Goal: Use online tool/utility: Utilize a website feature to perform a specific function

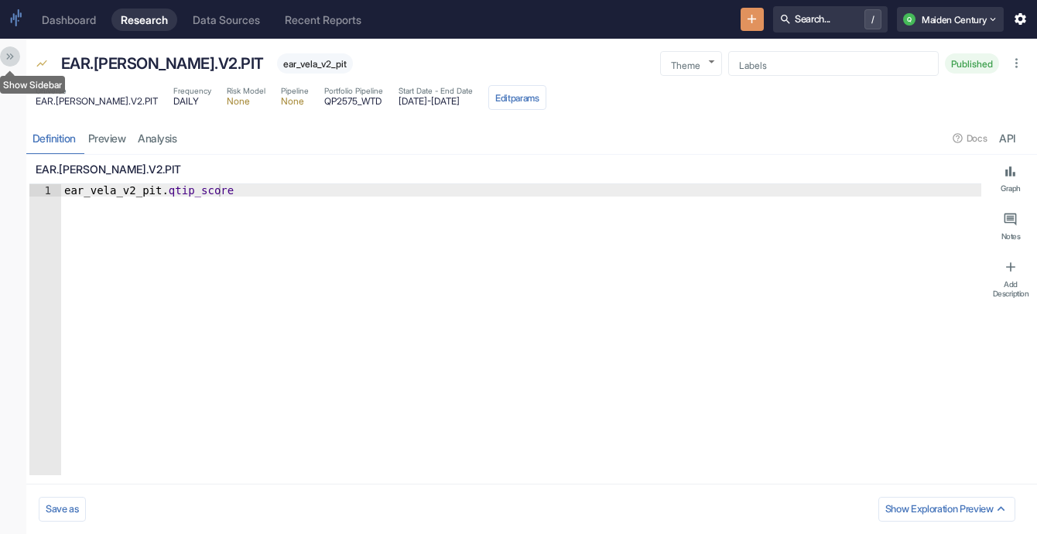
click at [12, 55] on icon "Show Sidebar" at bounding box center [10, 56] width 12 height 12
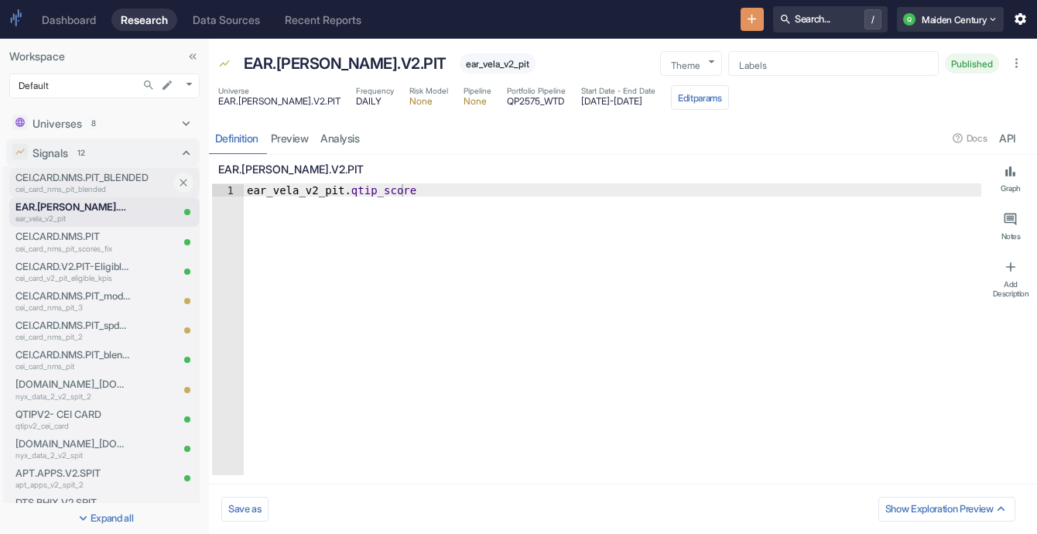
scroll to position [261, 0]
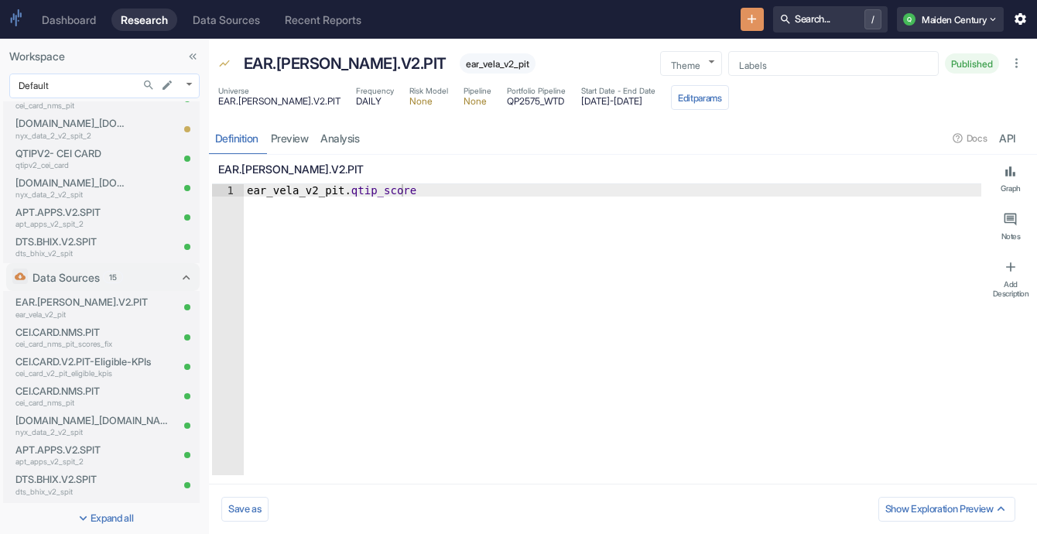
click at [106, 86] on body "Dashboard Research Data Sources Recent Reports Search... / Q Maiden Century Wor…" at bounding box center [518, 267] width 1037 height 534
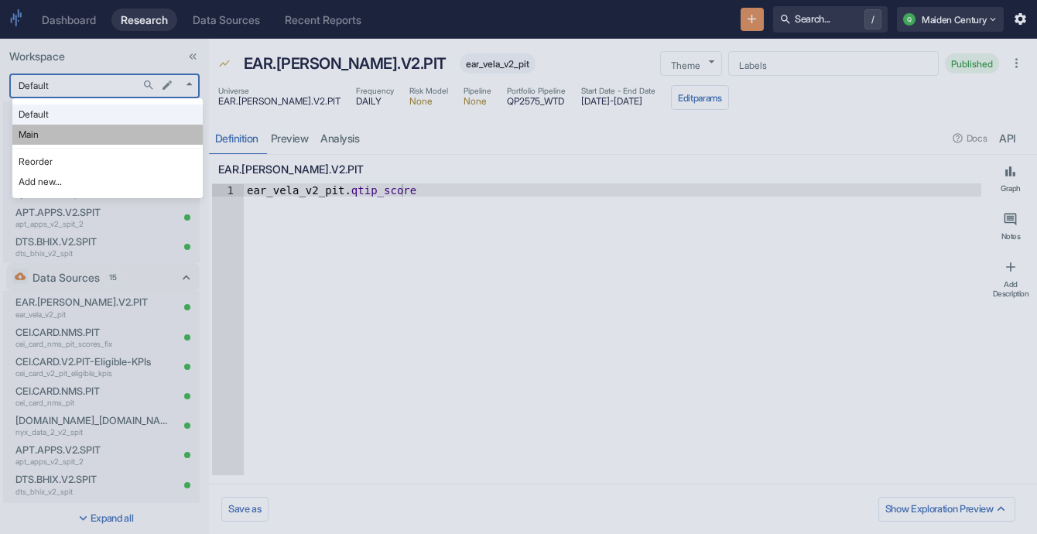
click at [101, 135] on li "Main" at bounding box center [107, 135] width 190 height 20
type input "1008"
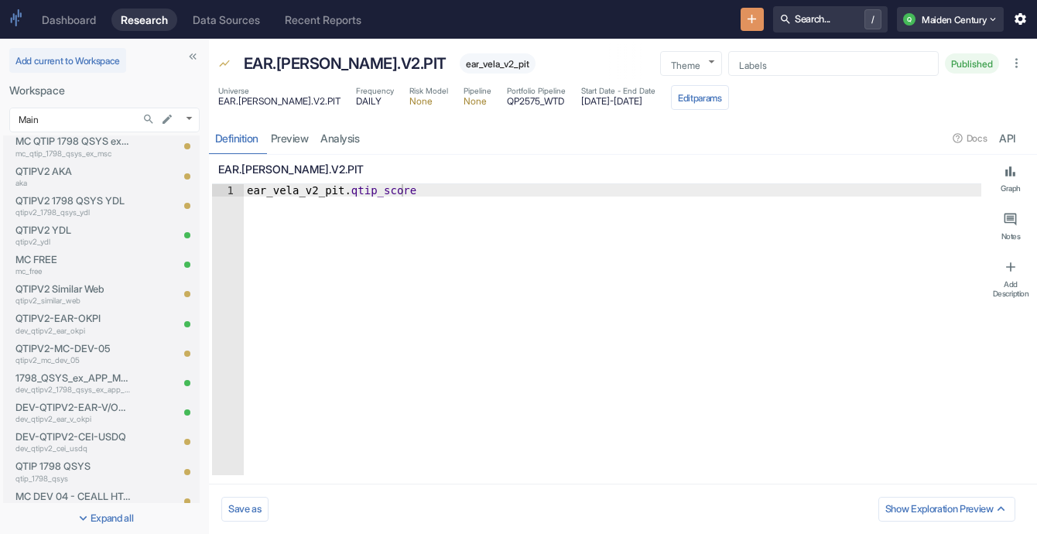
scroll to position [1341, 0]
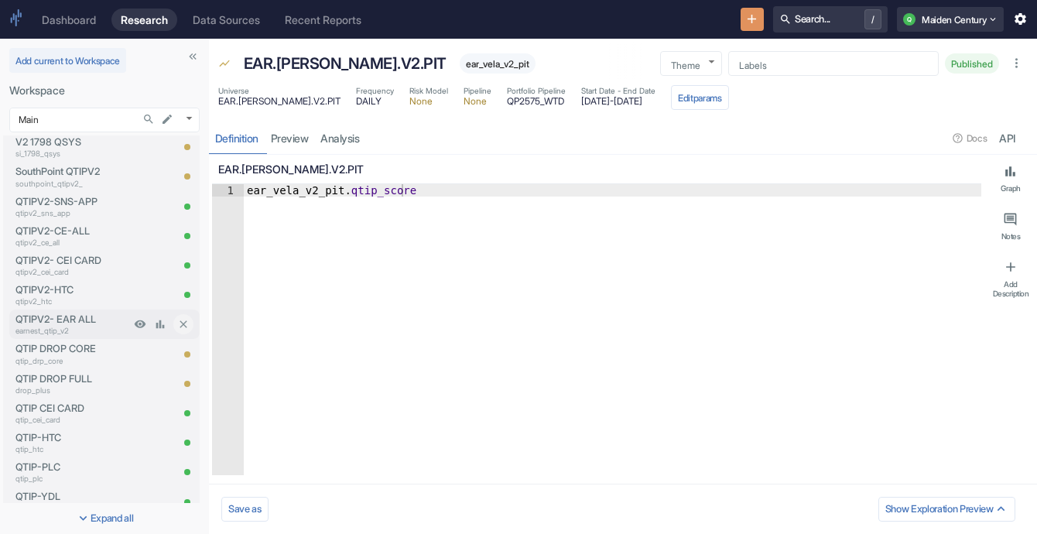
click at [92, 338] on div "QTIPV2- EAR ALL earnest_qtip_v2" at bounding box center [69, 324] width 121 height 29
click at [79, 311] on div "QTIPV2- EAR ALL earnest_qtip_v2" at bounding box center [69, 324] width 121 height 29
click at [84, 329] on p "earnest_qtip_v2" at bounding box center [72, 331] width 115 height 12
click at [81, 311] on div "QTIPV2- EAR ALL earnest_qtip_v2" at bounding box center [69, 324] width 121 height 29
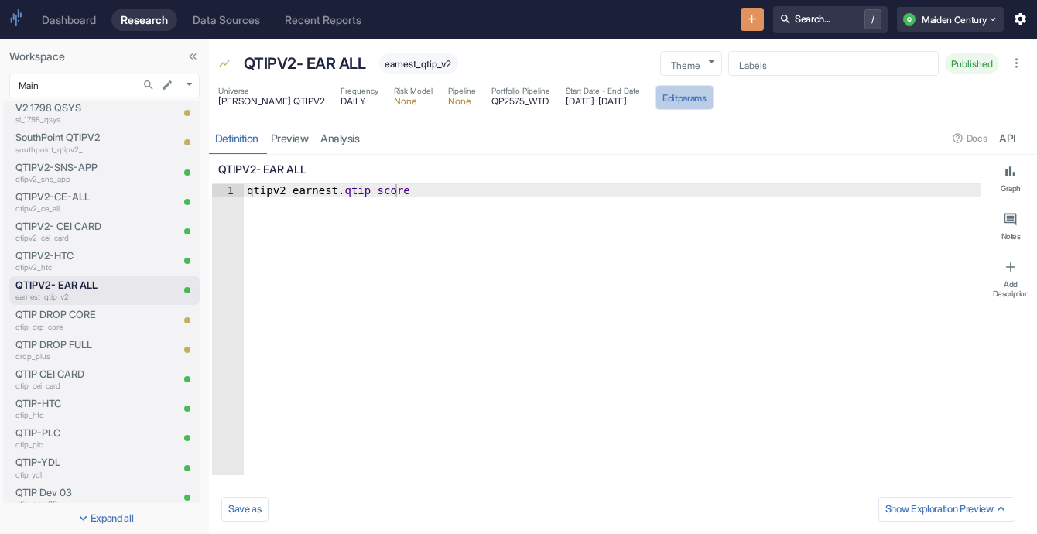
click at [699, 93] on button "Edit params" at bounding box center [685, 97] width 58 height 25
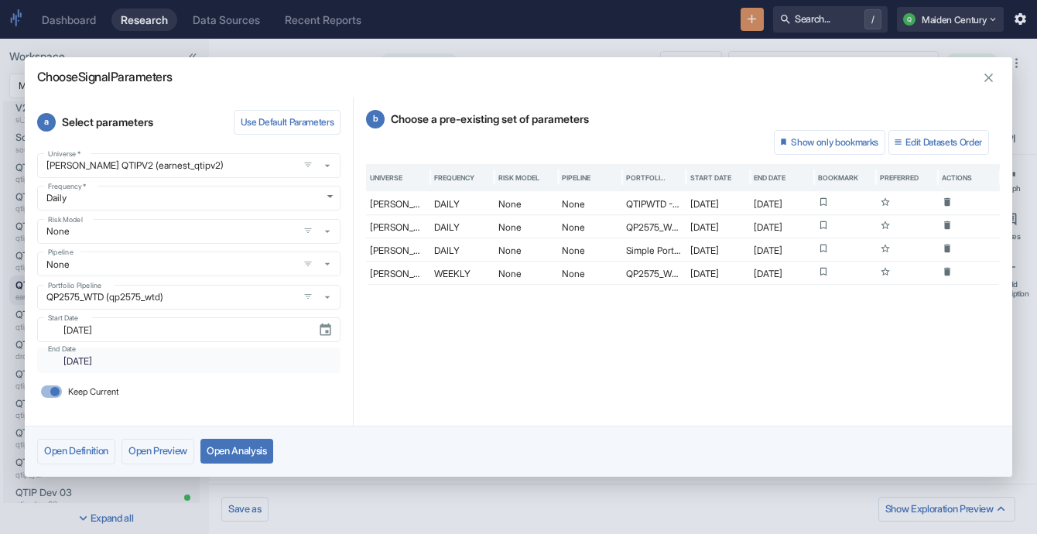
type textarea "x"
click at [53, 390] on input "Keep Current" at bounding box center [54, 391] width 37 height 12
checkbox input "false"
click at [146, 361] on input "[DATE]" at bounding box center [175, 361] width 242 height 18
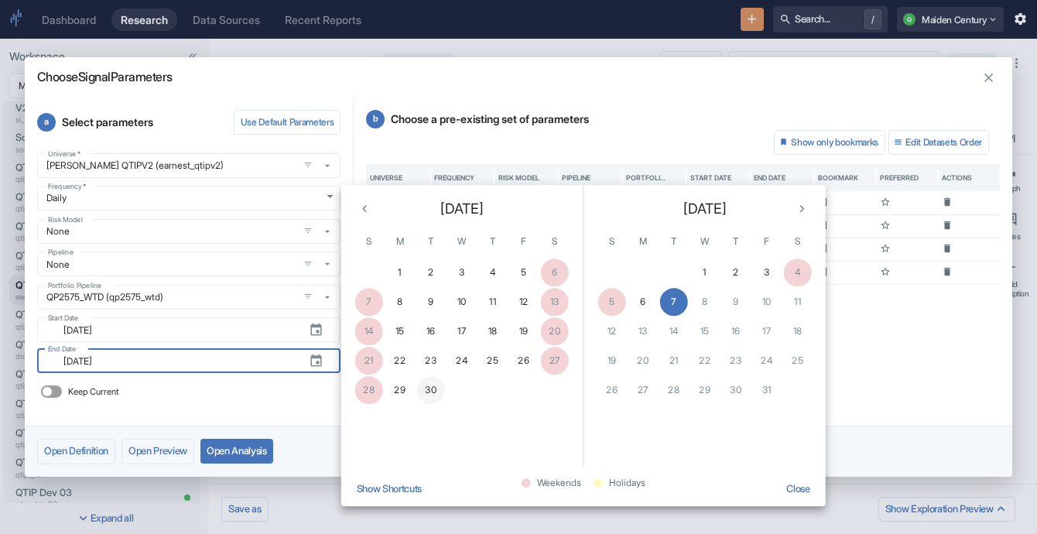
click at [435, 390] on button "30" at bounding box center [431, 390] width 28 height 28
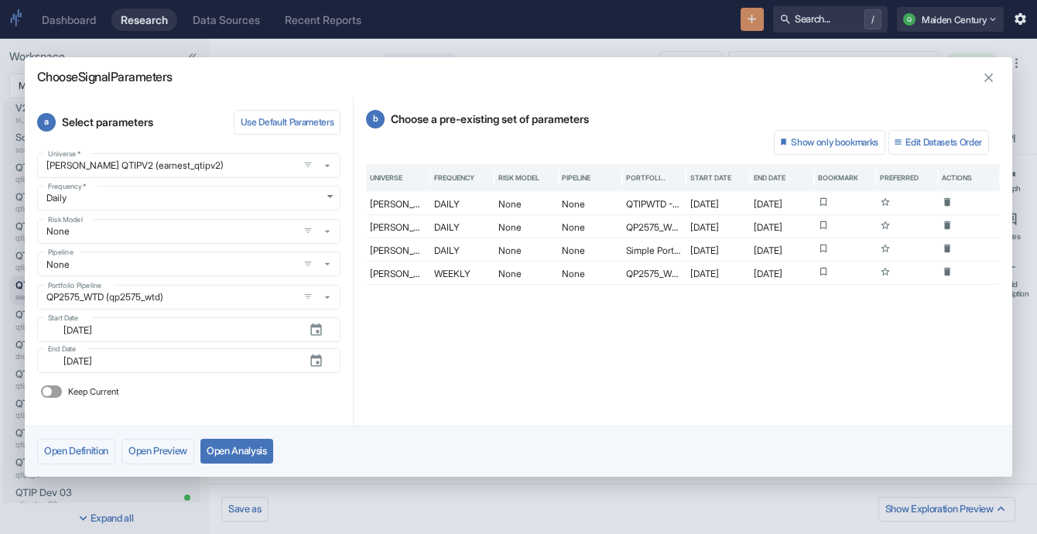
type textarea "x"
type input "[DATE]"
click at [235, 447] on button "Open Analysis" at bounding box center [236, 451] width 73 height 25
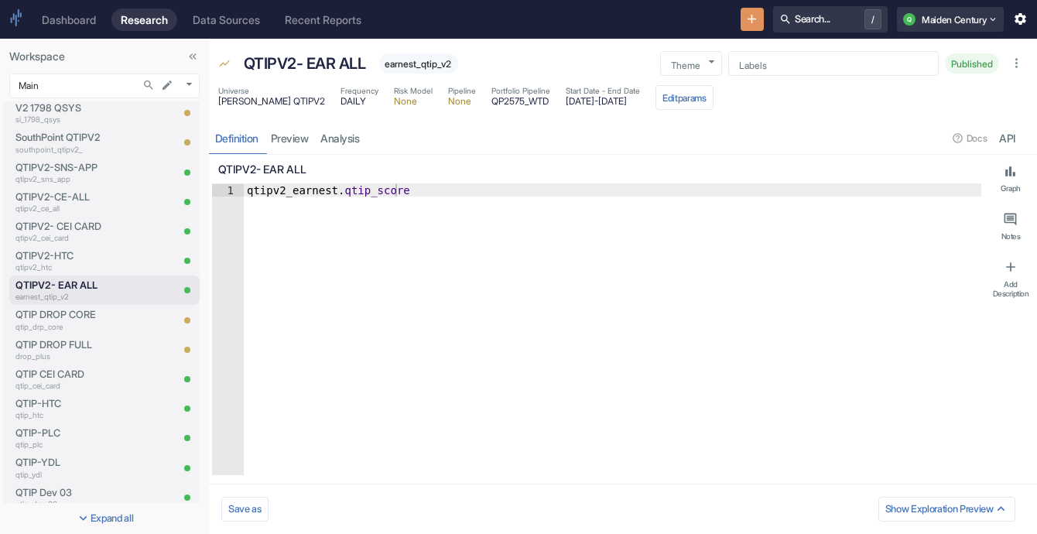
type textarea "x"
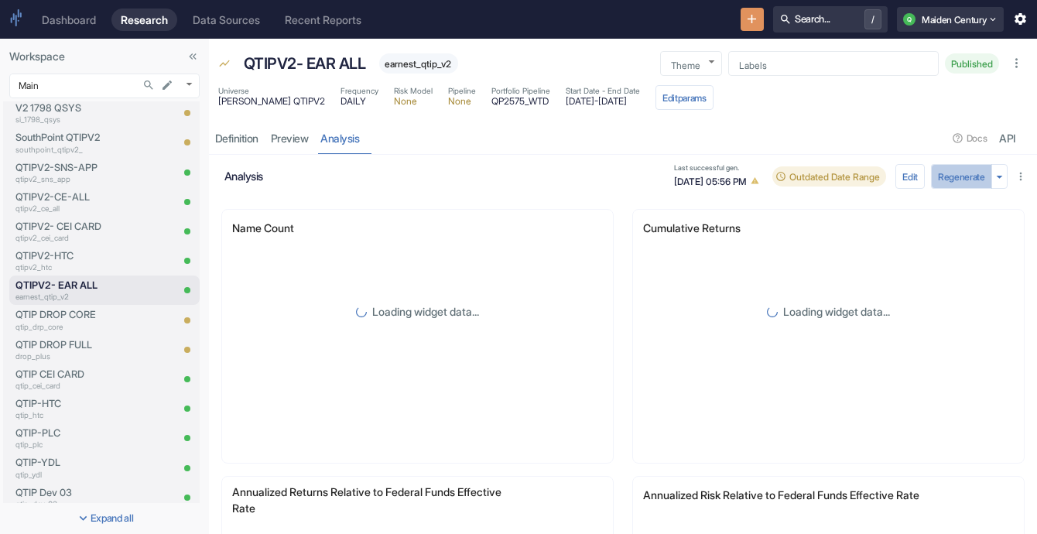
click at [947, 177] on button "Regenerate" at bounding box center [961, 176] width 61 height 25
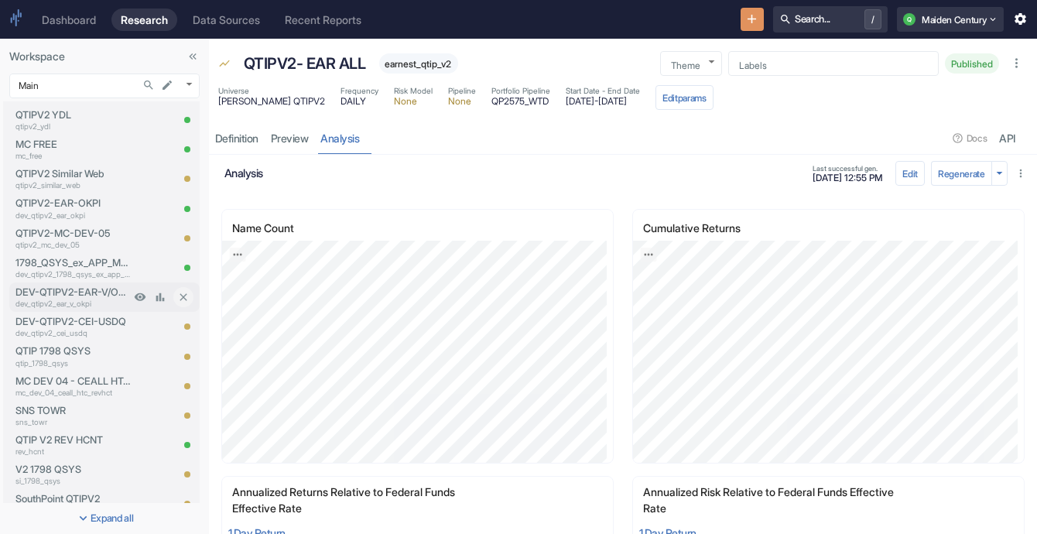
scroll to position [971, 0]
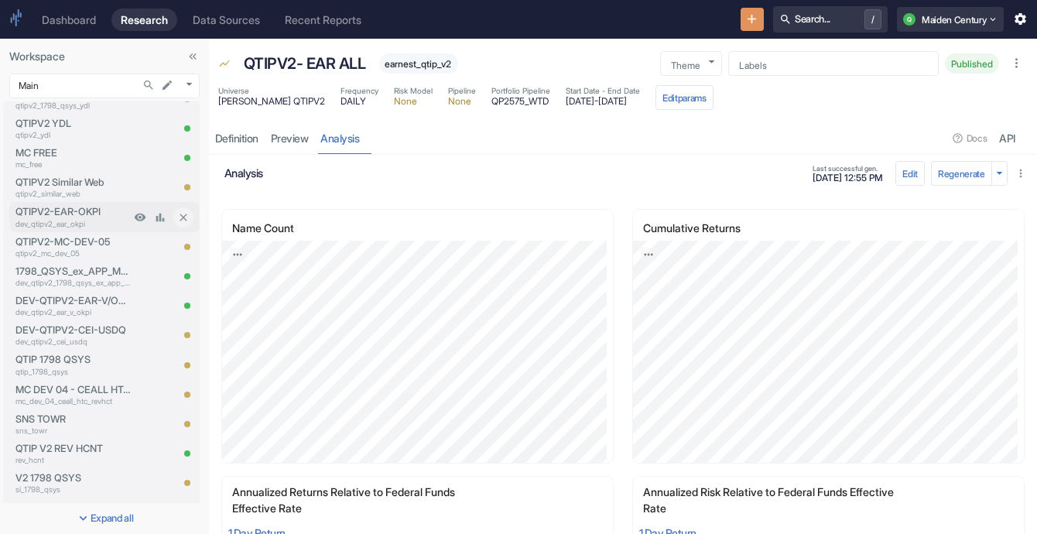
click at [84, 218] on p "dev_qtipv2_ear_okpi" at bounding box center [72, 224] width 115 height 12
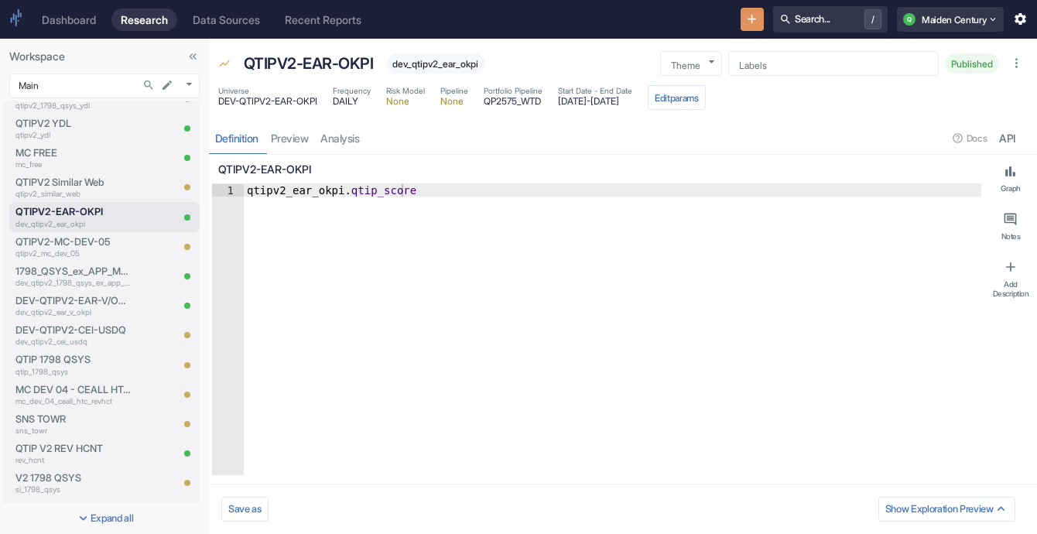
click at [348, 145] on div "Definition preview analysis Docs API" at bounding box center [623, 138] width 828 height 32
type textarea "x"
click at [357, 135] on link "analysis" at bounding box center [340, 138] width 51 height 32
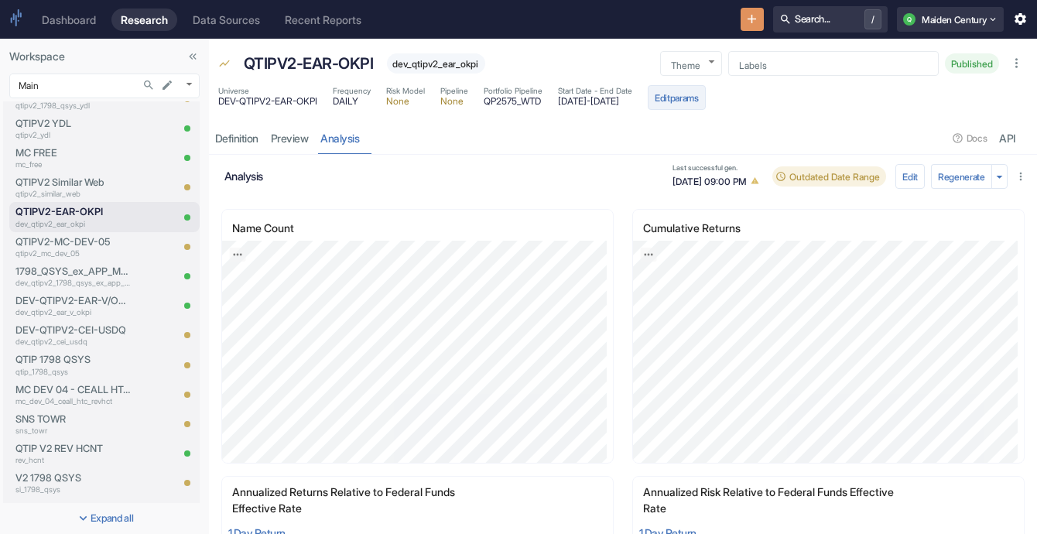
click at [706, 105] on button "Edit params" at bounding box center [677, 97] width 58 height 25
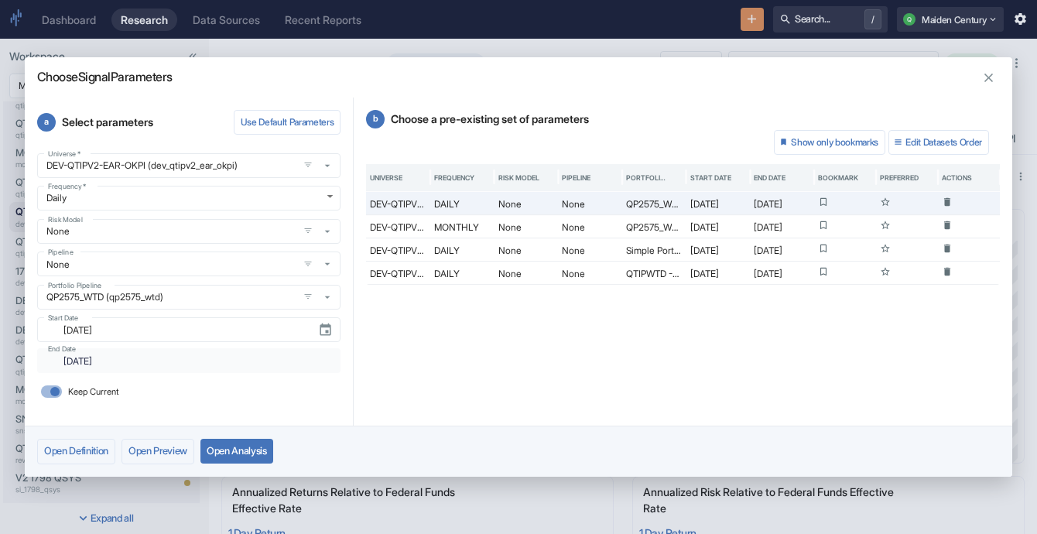
click at [53, 393] on input "Keep Current" at bounding box center [54, 391] width 37 height 12
checkbox input "false"
click at [143, 364] on input "[DATE]" at bounding box center [175, 361] width 242 height 18
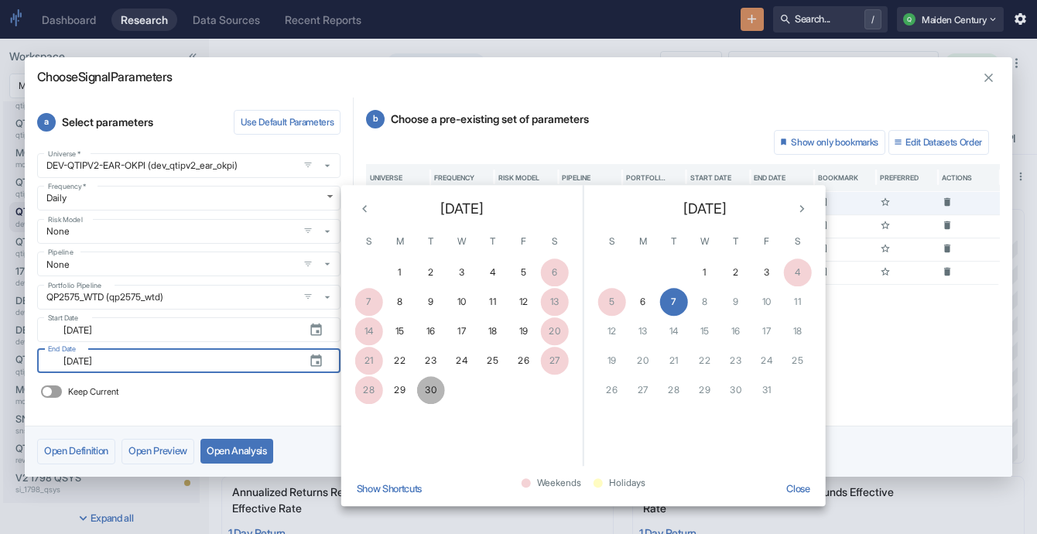
click at [437, 388] on button "30" at bounding box center [431, 390] width 28 height 28
type input "[DATE]"
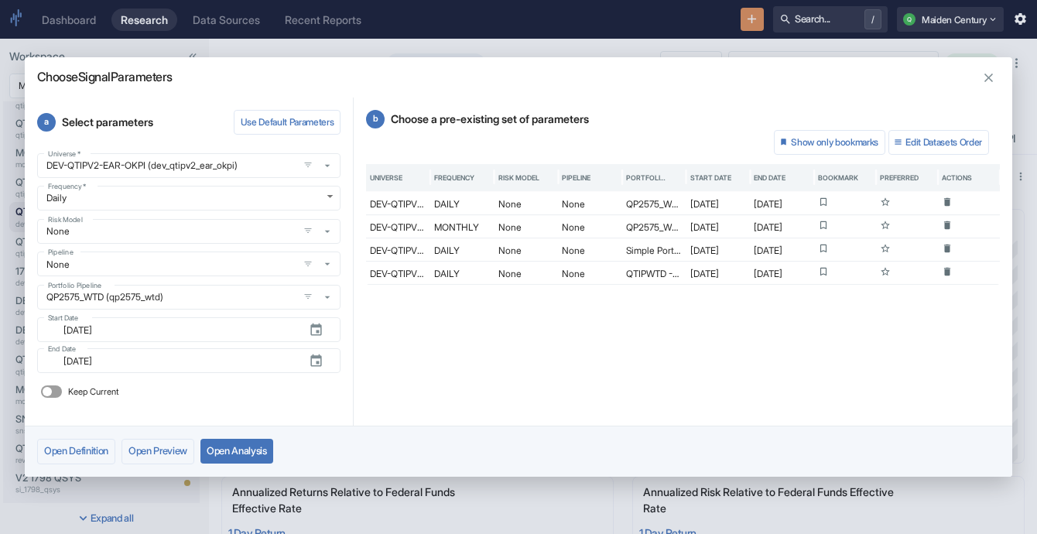
click at [254, 445] on button "Open Analysis" at bounding box center [236, 451] width 73 height 25
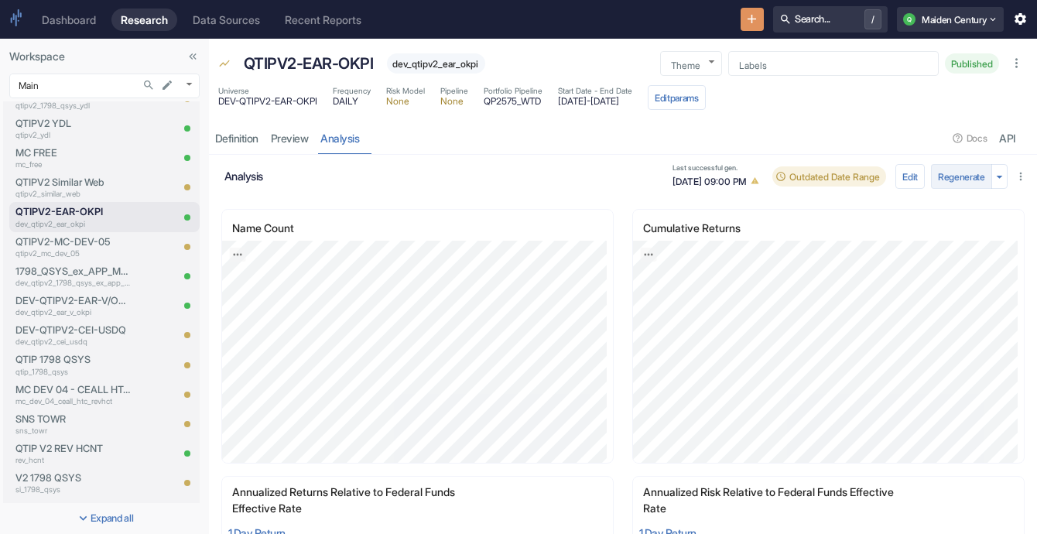
click at [959, 171] on button "Regenerate" at bounding box center [961, 176] width 61 height 25
